Goal: Information Seeking & Learning: Learn about a topic

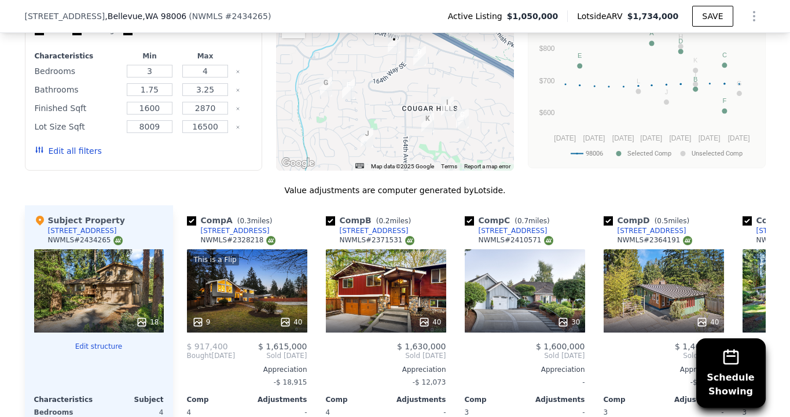
scroll to position [1087, 0]
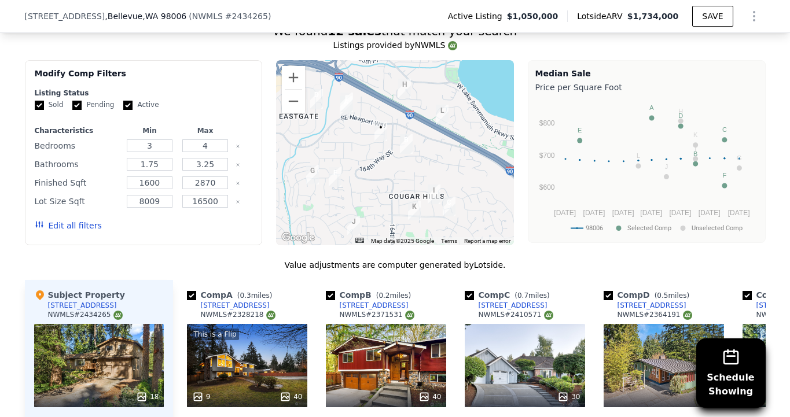
drag, startPoint x: 403, startPoint y: 156, endPoint x: 387, endPoint y: 170, distance: 21.3
click at [387, 170] on div at bounding box center [395, 152] width 238 height 185
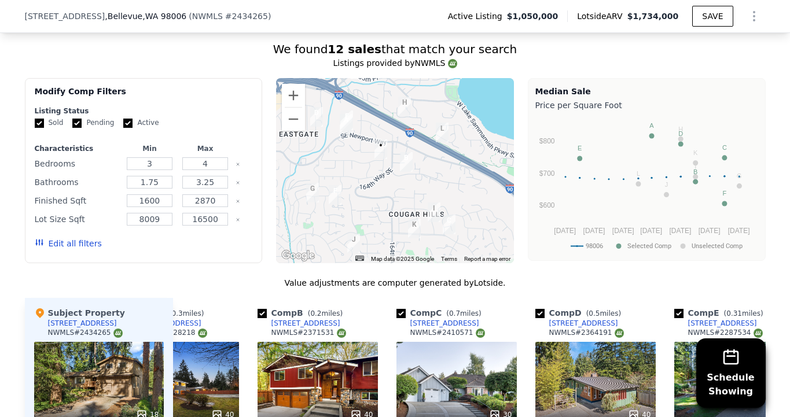
scroll to position [0, 0]
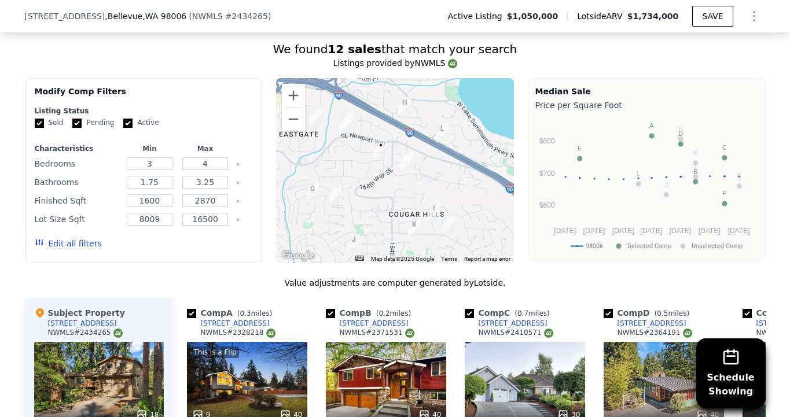
click at [218, 312] on div "Comp A ( 0.3 miles)" at bounding box center [232, 313] width 90 height 12
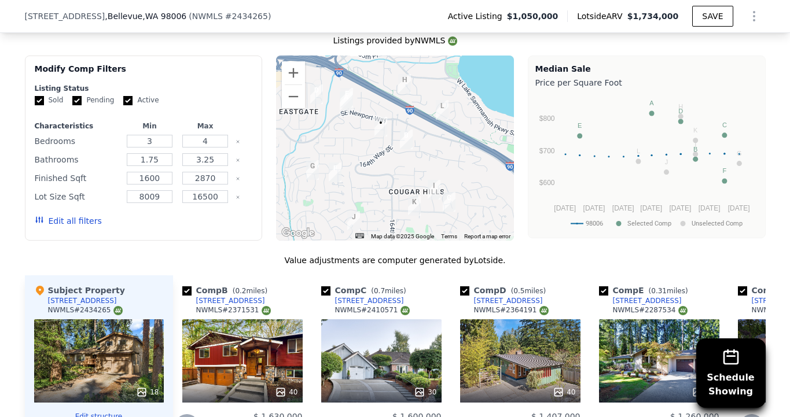
scroll to position [1000, 0]
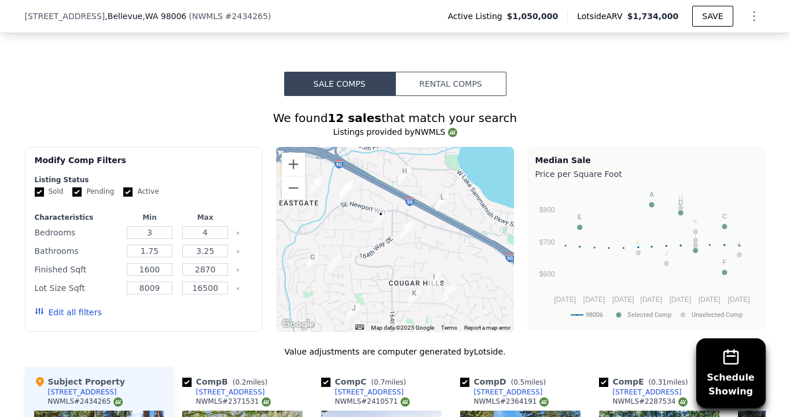
click at [602, 381] on input "checkbox" at bounding box center [603, 382] width 9 height 9
checkbox input "false"
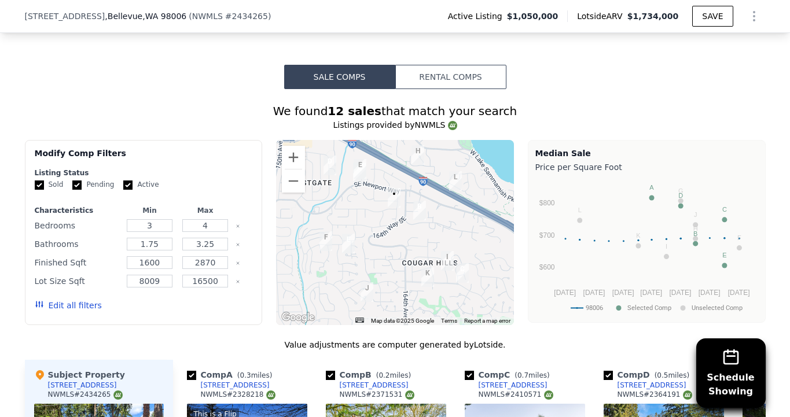
scroll to position [1006, 0]
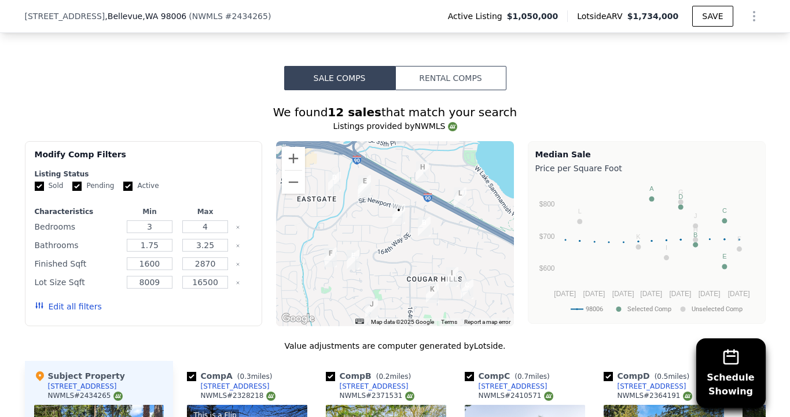
drag, startPoint x: 404, startPoint y: 219, endPoint x: 409, endPoint y: 236, distance: 18.0
click at [409, 236] on div at bounding box center [395, 233] width 238 height 185
click at [379, 218] on div at bounding box center [395, 233] width 238 height 185
click at [364, 181] on img "15908 SE Newport Way" at bounding box center [364, 185] width 13 height 20
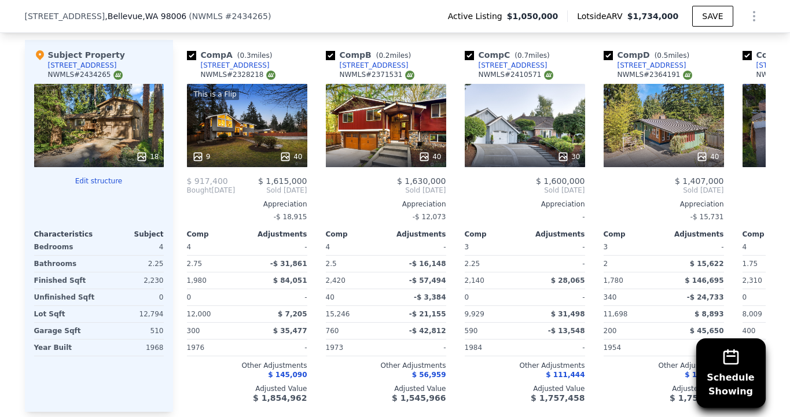
scroll to position [1334, 0]
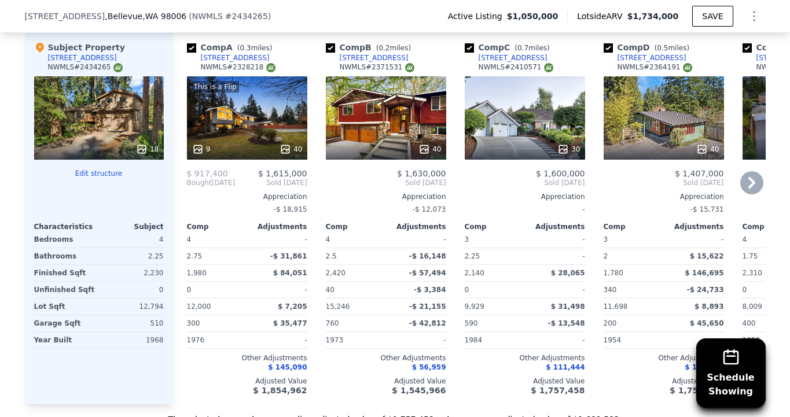
drag, startPoint x: 725, startPoint y: 361, endPoint x: 649, endPoint y: 318, distance: 86.8
click at [649, 318] on div "Schedule Showing We found 12 sales that match your search Listings provided by …" at bounding box center [395, 94] width 741 height 664
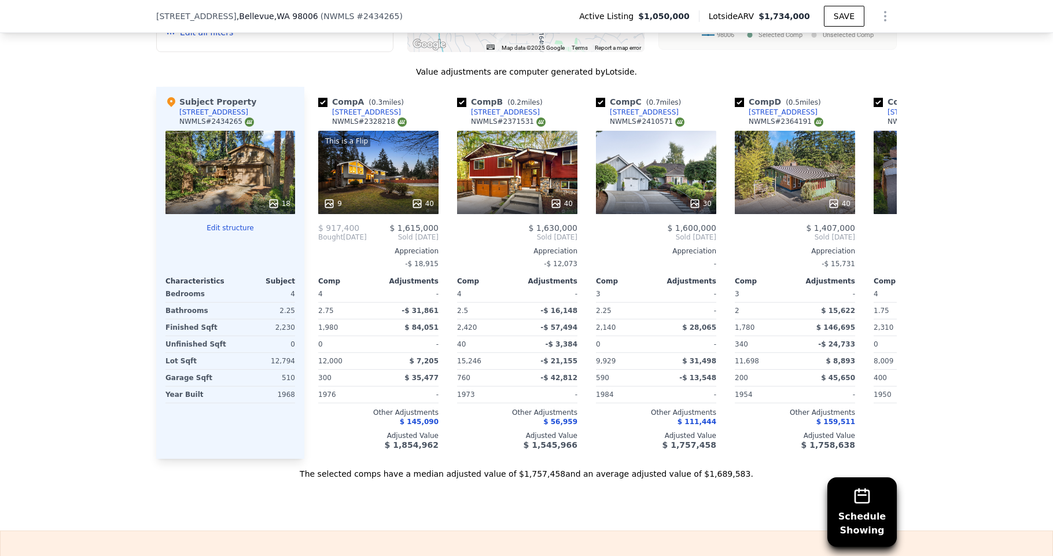
scroll to position [0, 0]
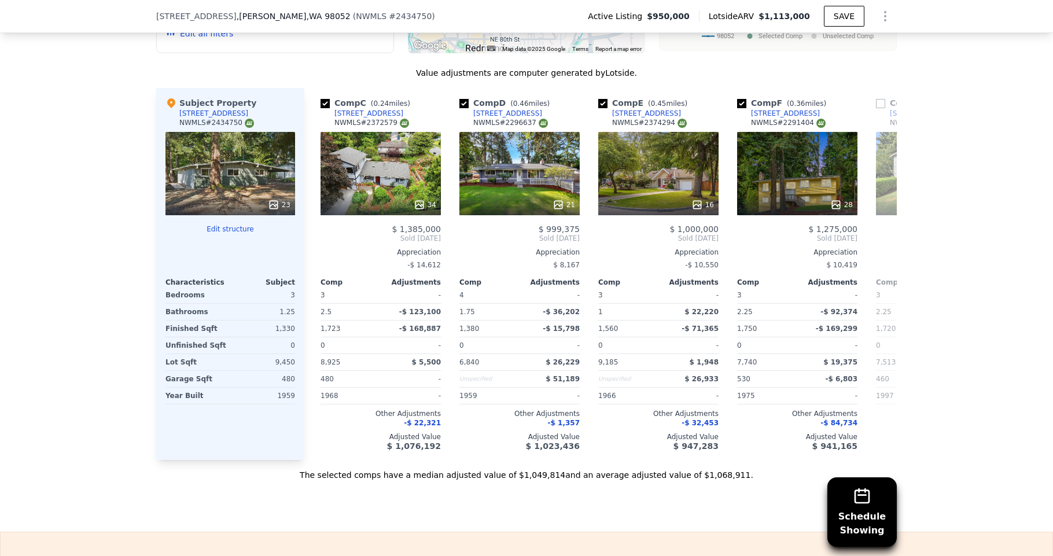
scroll to position [0, 449]
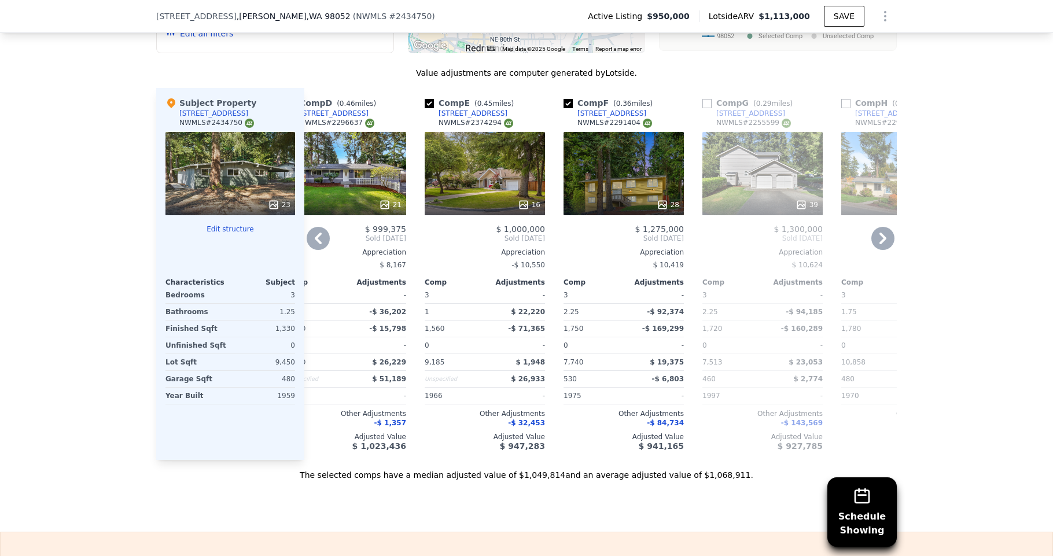
click at [596, 109] on div "17110 NE 84th St" at bounding box center [612, 113] width 69 height 9
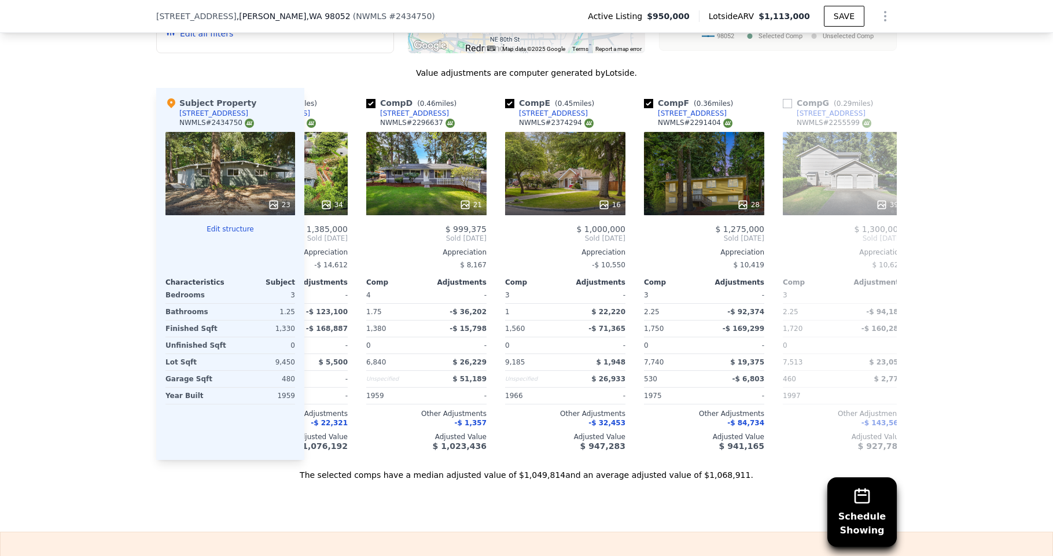
scroll to position [0, 457]
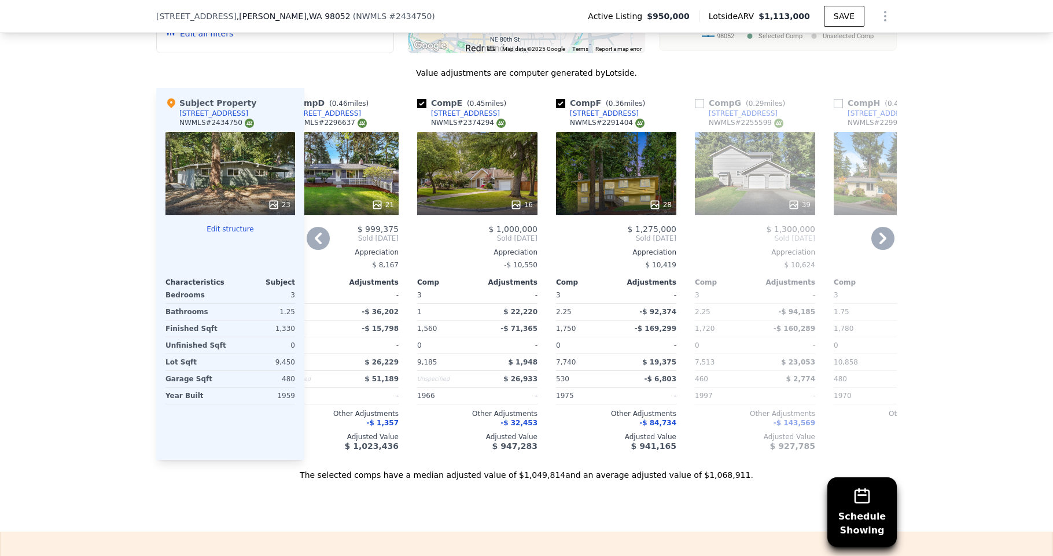
click at [653, 249] on div "Appreciation" at bounding box center [616, 252] width 120 height 9
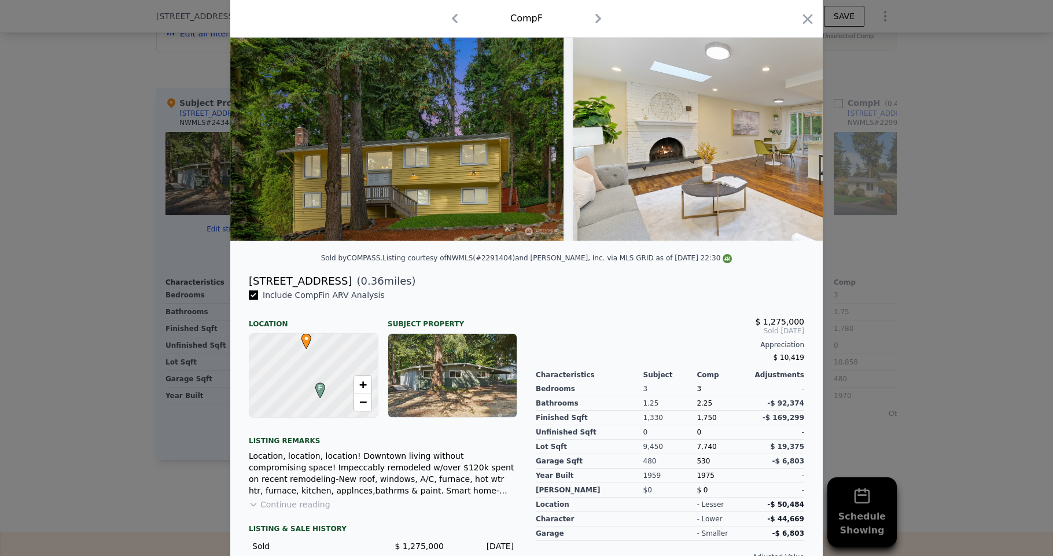
scroll to position [126, 0]
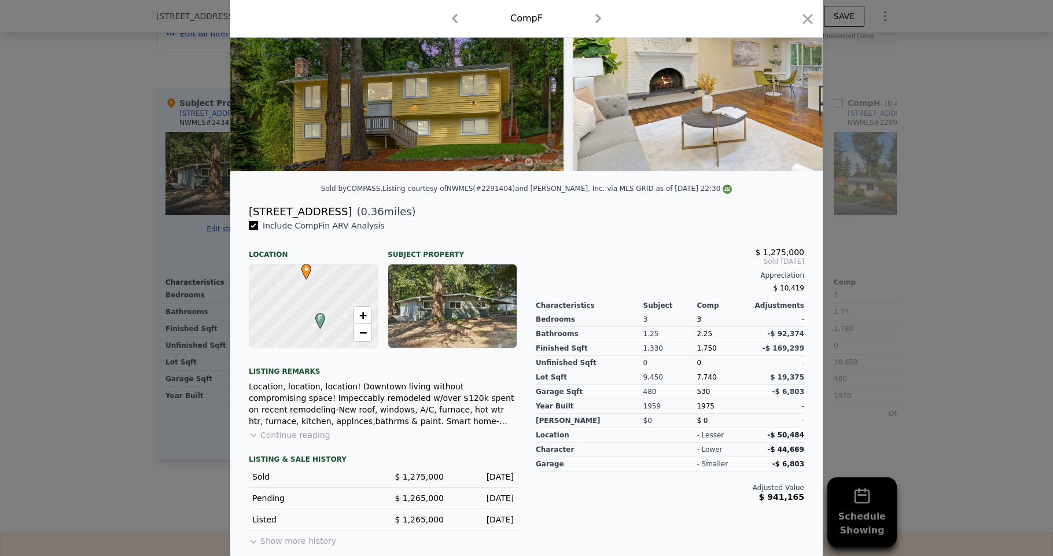
click at [871, 204] on div at bounding box center [526, 278] width 1053 height 556
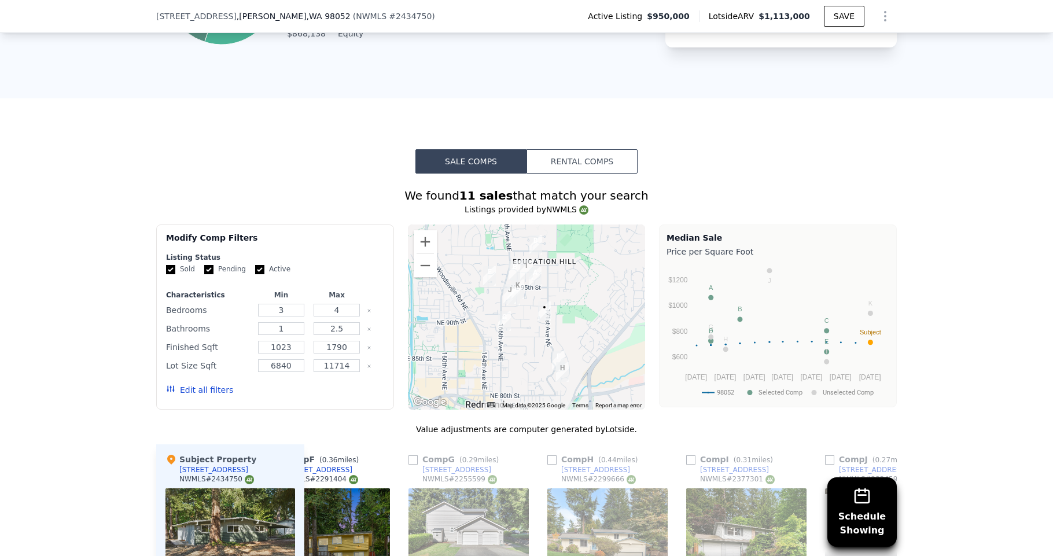
scroll to position [784, 0]
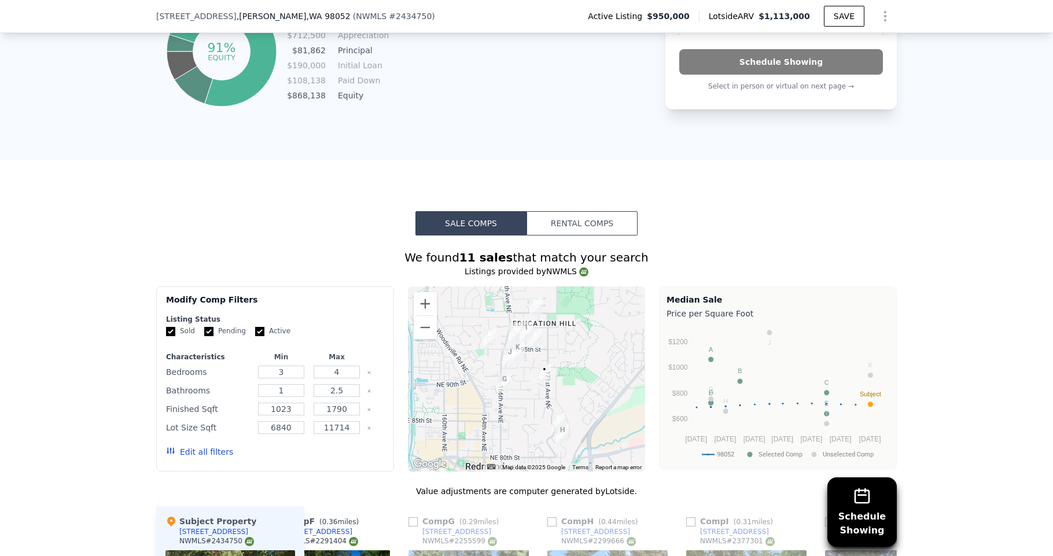
click at [506, 379] on img "16635 NE 89th St" at bounding box center [504, 383] width 13 height 20
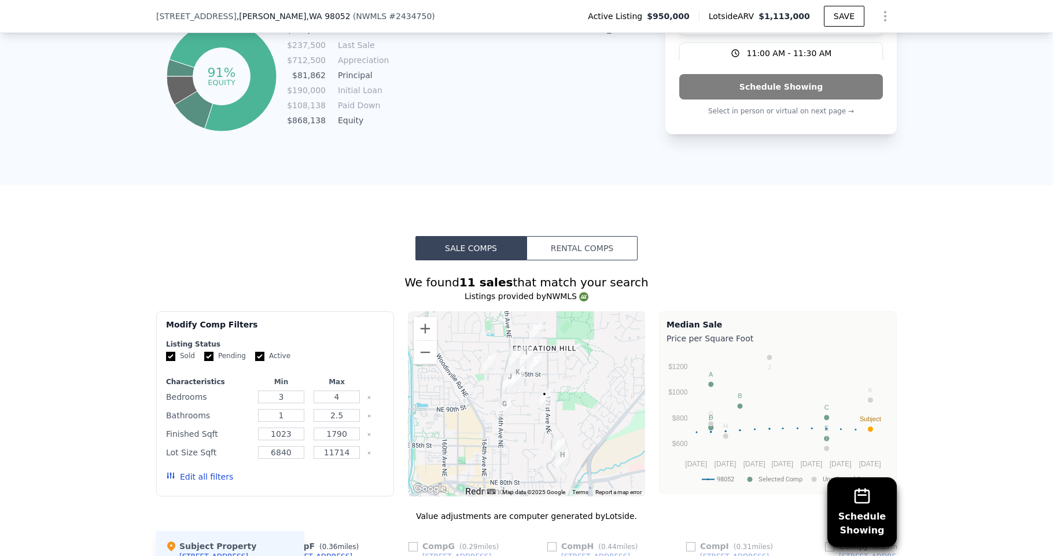
scroll to position [774, 0]
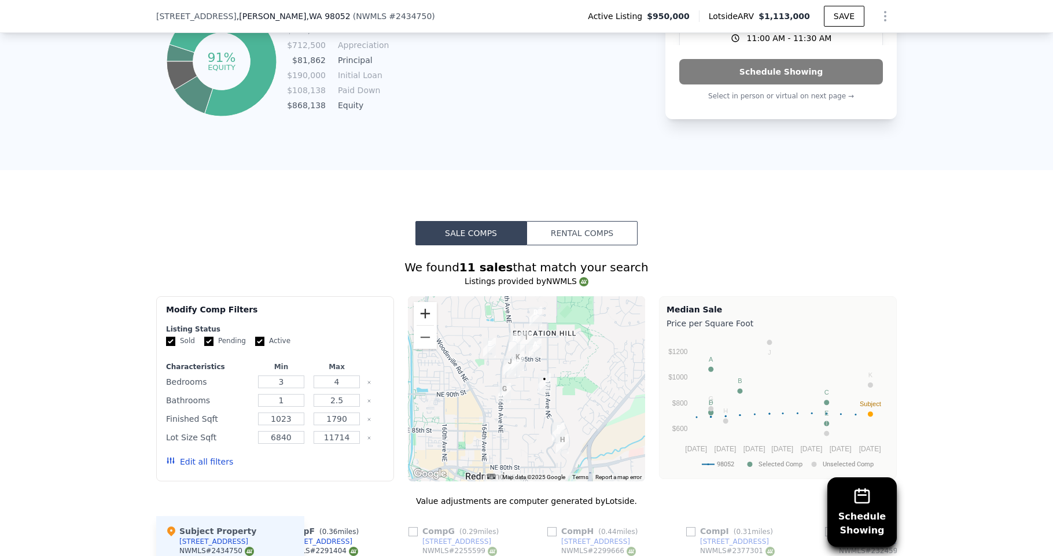
click at [425, 313] on button "Zoom in" at bounding box center [425, 313] width 23 height 23
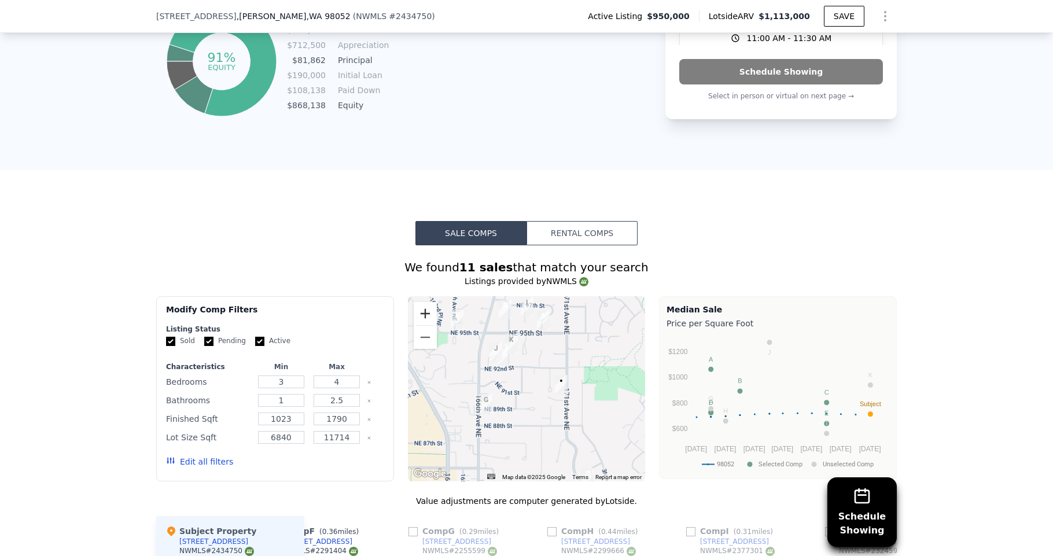
click at [425, 313] on button "Zoom in" at bounding box center [425, 313] width 23 height 23
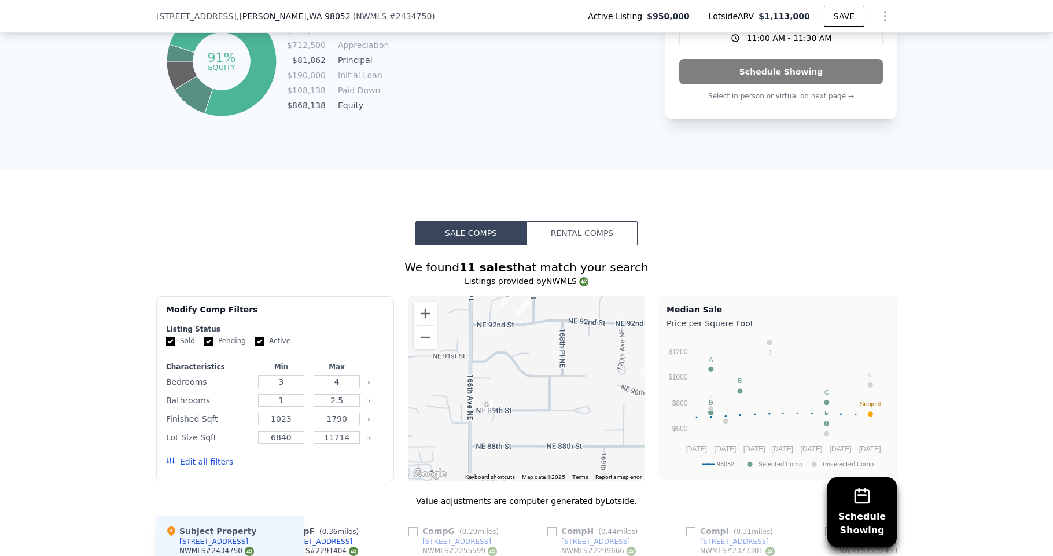
drag, startPoint x: 470, startPoint y: 432, endPoint x: 517, endPoint y: 408, distance: 52.5
click at [517, 408] on div at bounding box center [527, 388] width 238 height 185
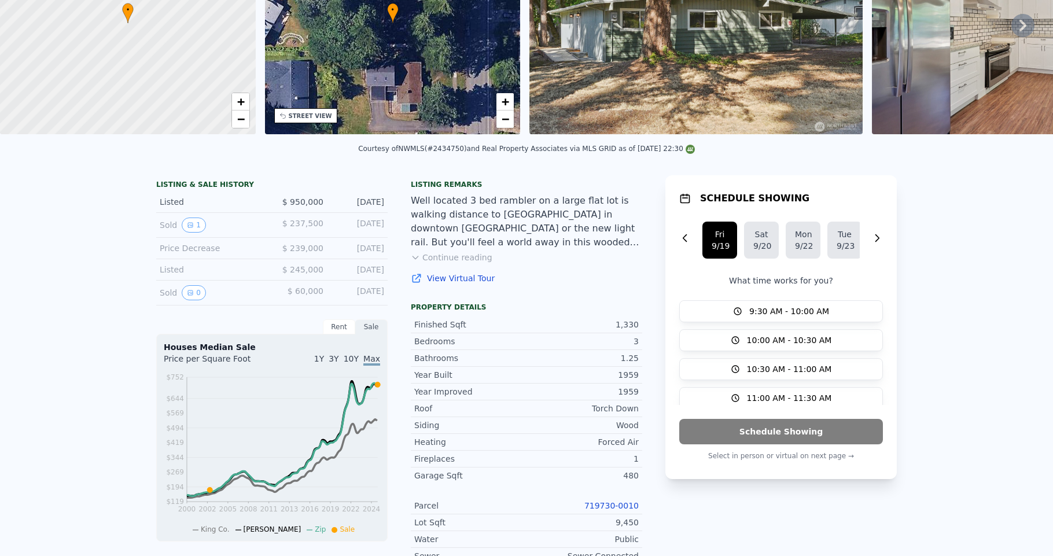
scroll to position [0, 0]
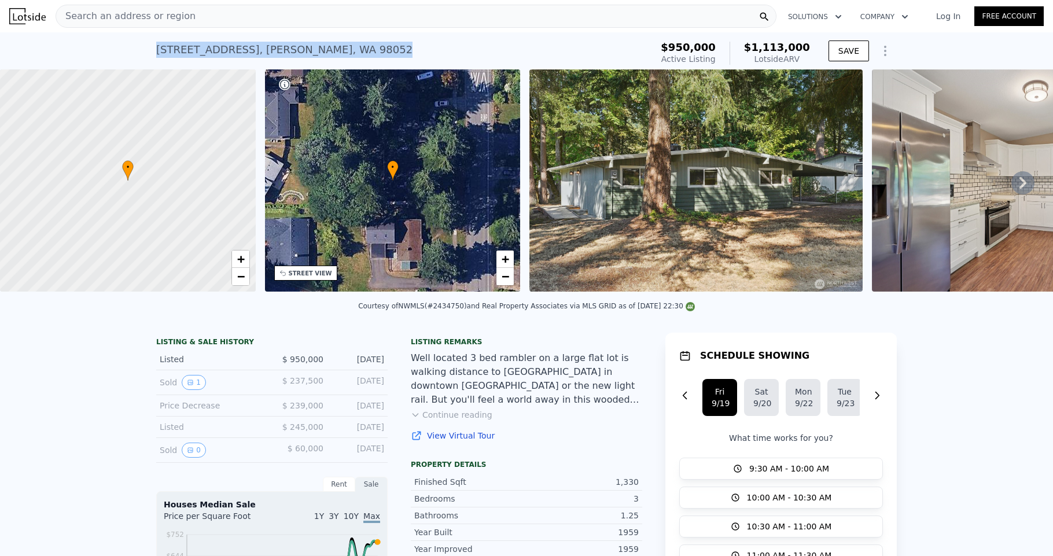
drag, startPoint x: 149, startPoint y: 42, endPoint x: 403, endPoint y: 43, distance: 254.1
click at [403, 43] on div "9015 171st Ave NE , Redmond , WA 98052 Active at $950k (~ARV $1.113m ) $950,000…" at bounding box center [526, 50] width 1053 height 37
copy div "9015 171st Ave NE , Redmond , WA 98052"
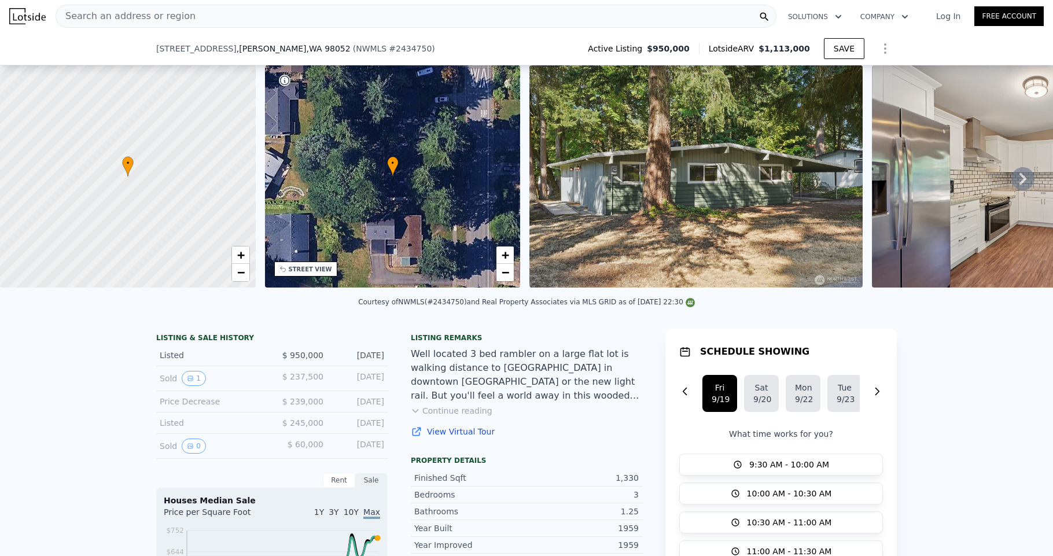
scroll to position [323, 0]
